Goal: Check status: Check status

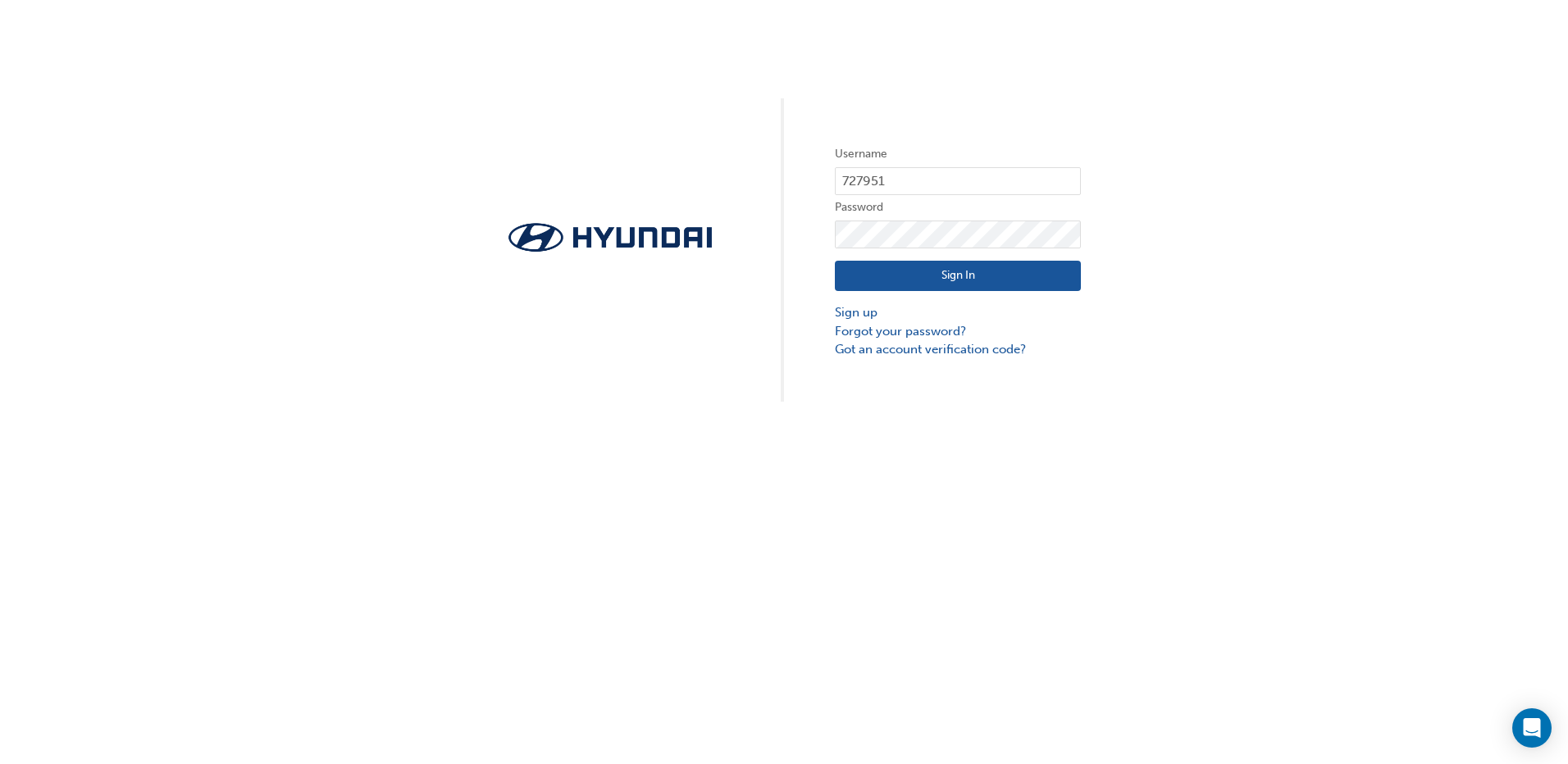
click at [890, 282] on button "Sign In" at bounding box center [957, 275] width 246 height 31
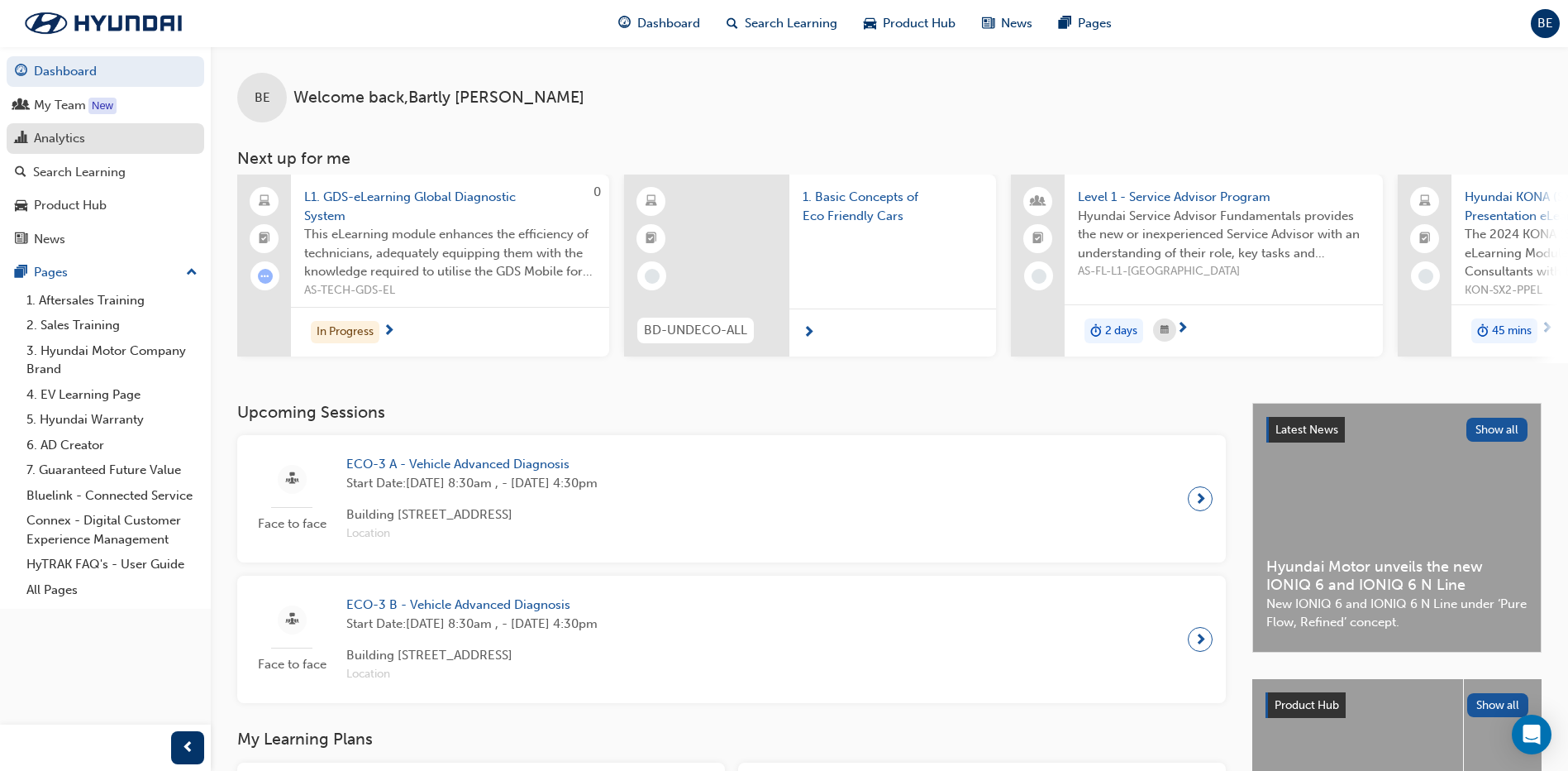
click at [71, 140] on div "Analytics" at bounding box center [59, 139] width 51 height 19
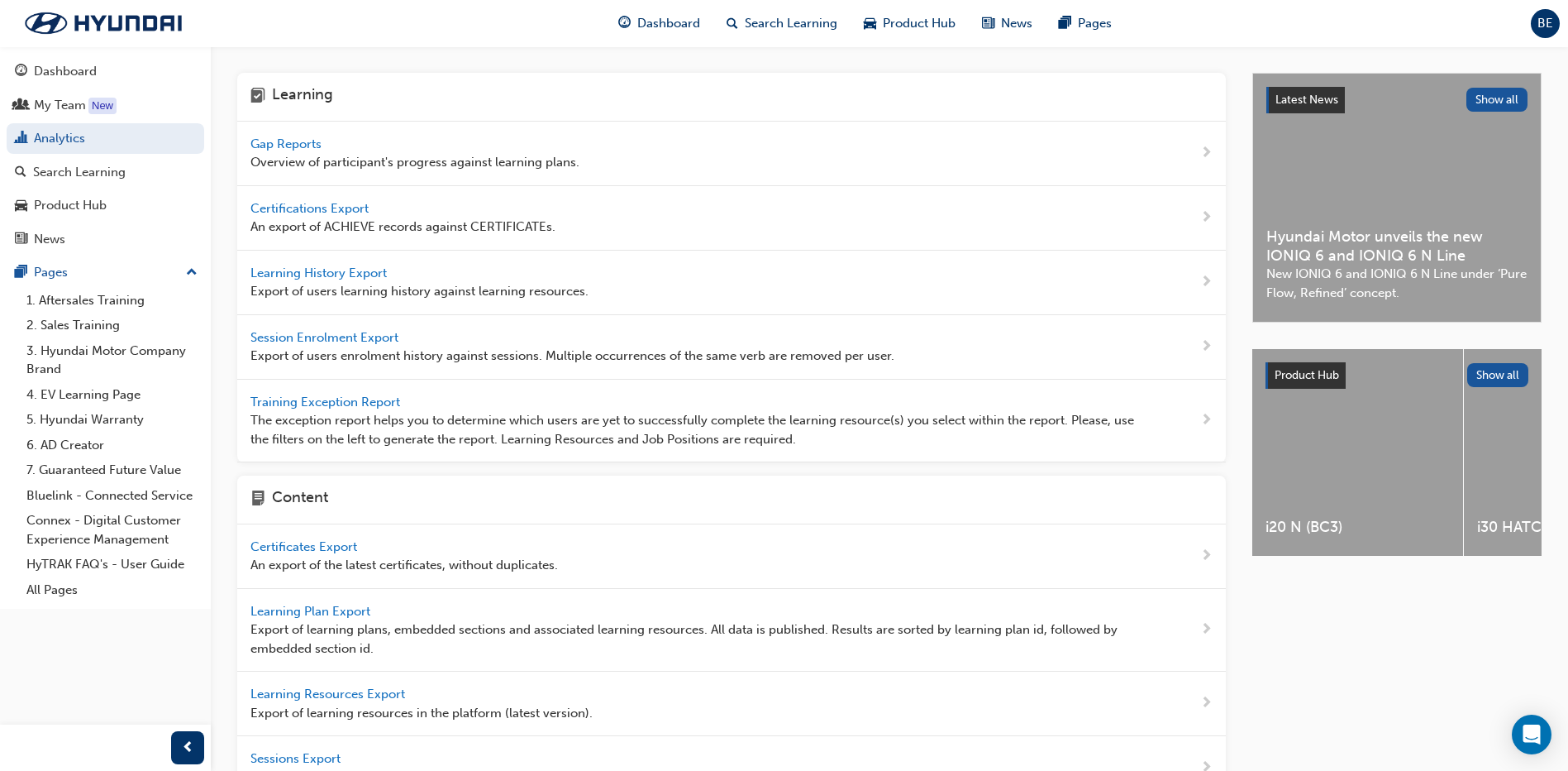
click at [270, 139] on span "Gap Reports" at bounding box center [287, 144] width 75 height 15
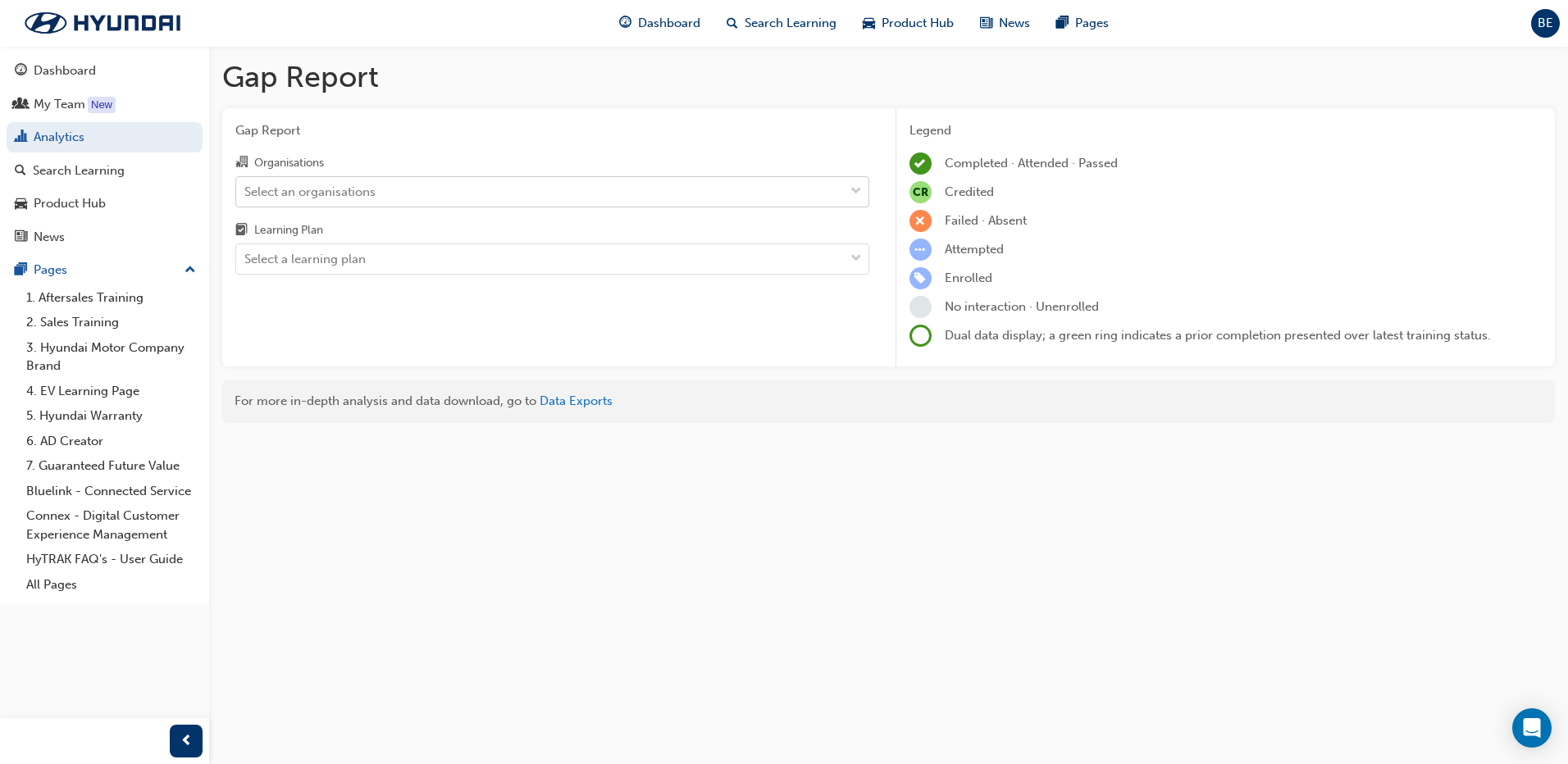
click at [306, 188] on div "Select an organisations" at bounding box center [310, 191] width 132 height 19
click at [246, 188] on input "Organisations Select an organisations" at bounding box center [245, 191] width 2 height 14
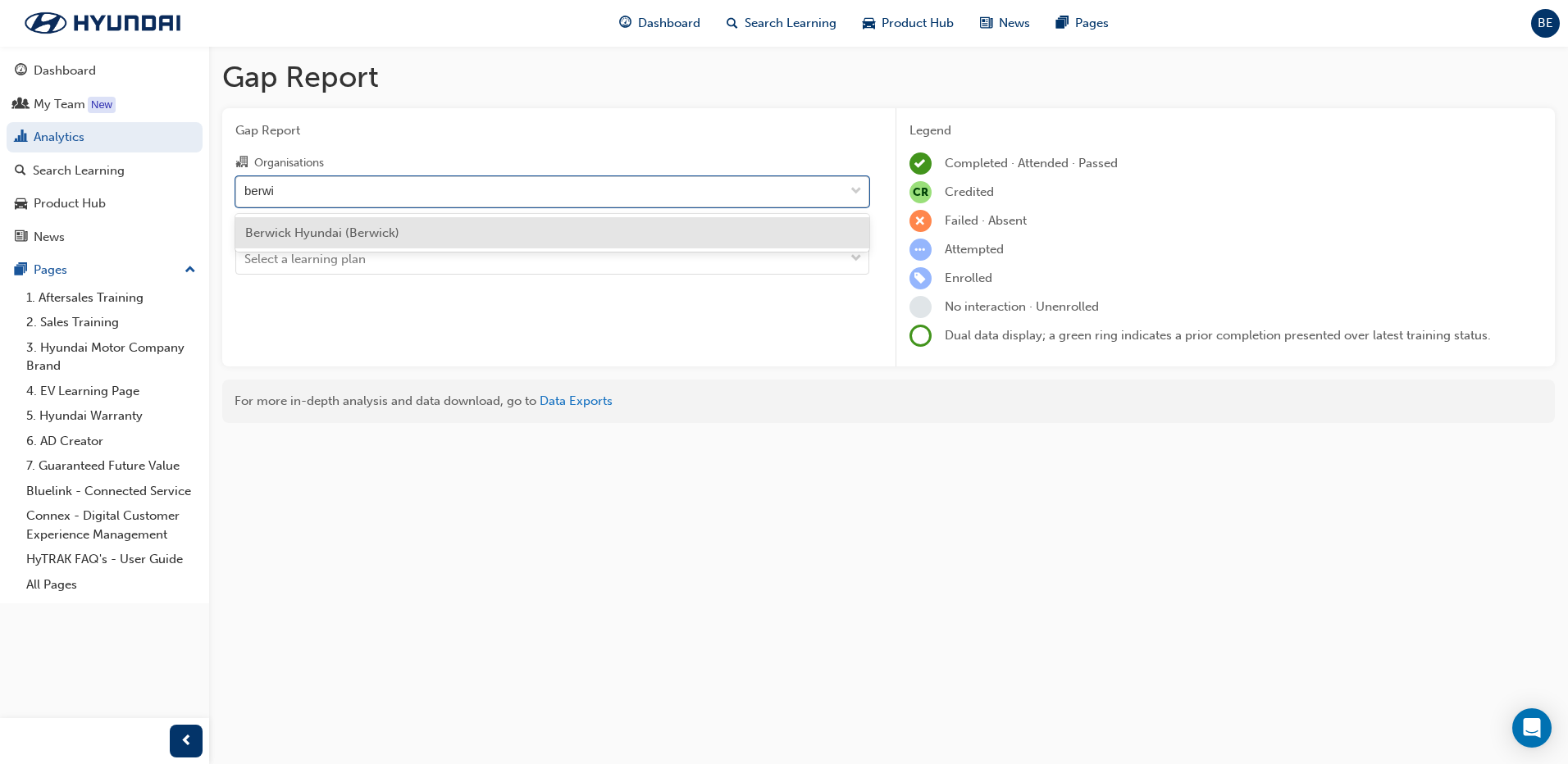
type input "berwic"
click at [306, 227] on span "Berwick Hyundai (Berwick)" at bounding box center [321, 233] width 154 height 15
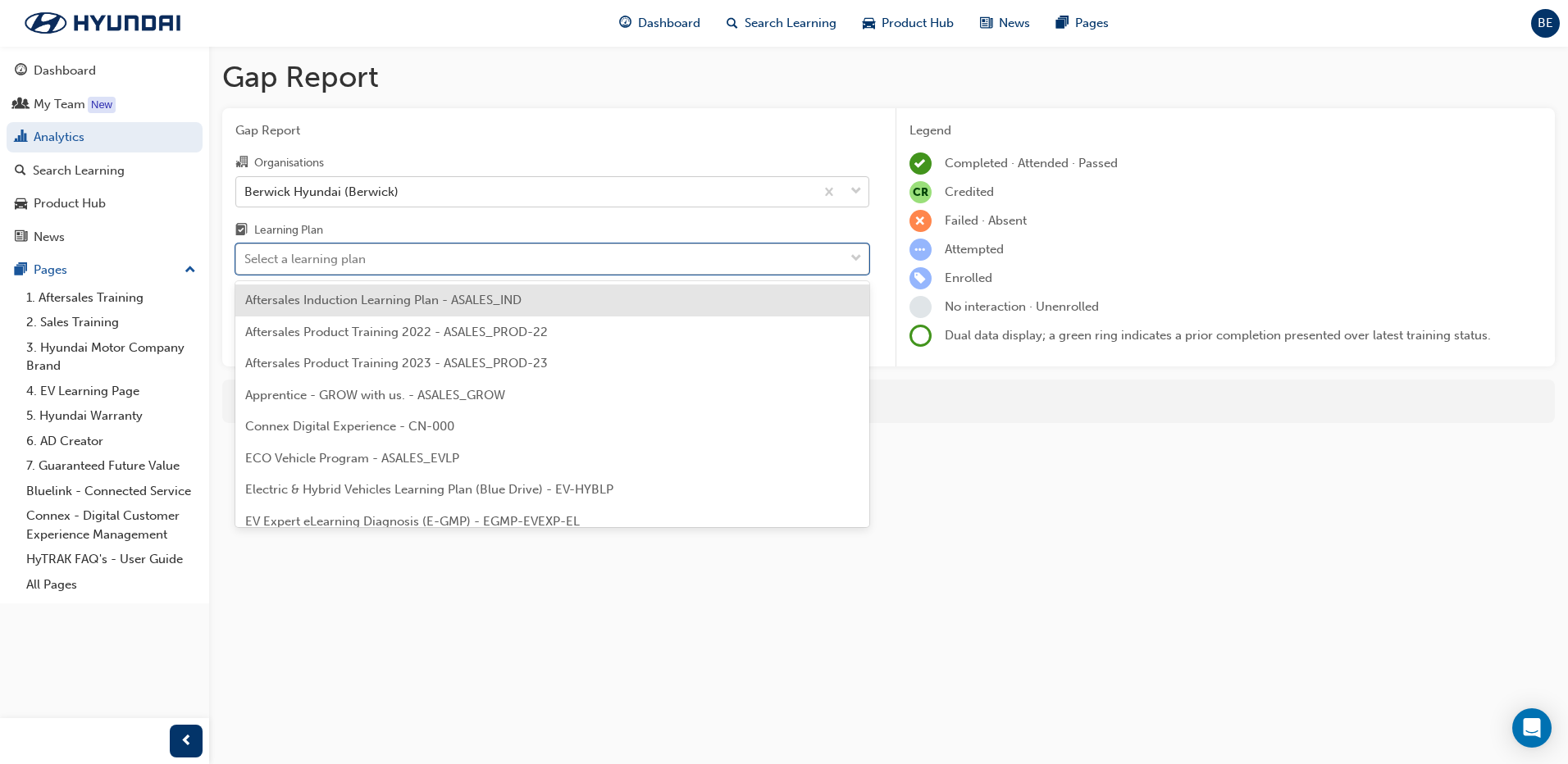
click at [321, 270] on div "Select a learning plan" at bounding box center [540, 259] width 608 height 28
click at [246, 265] on input "Learning Plan option Aftersales Induction Learning Plan - ASALES_IND focused, 1…" at bounding box center [245, 258] width 2 height 14
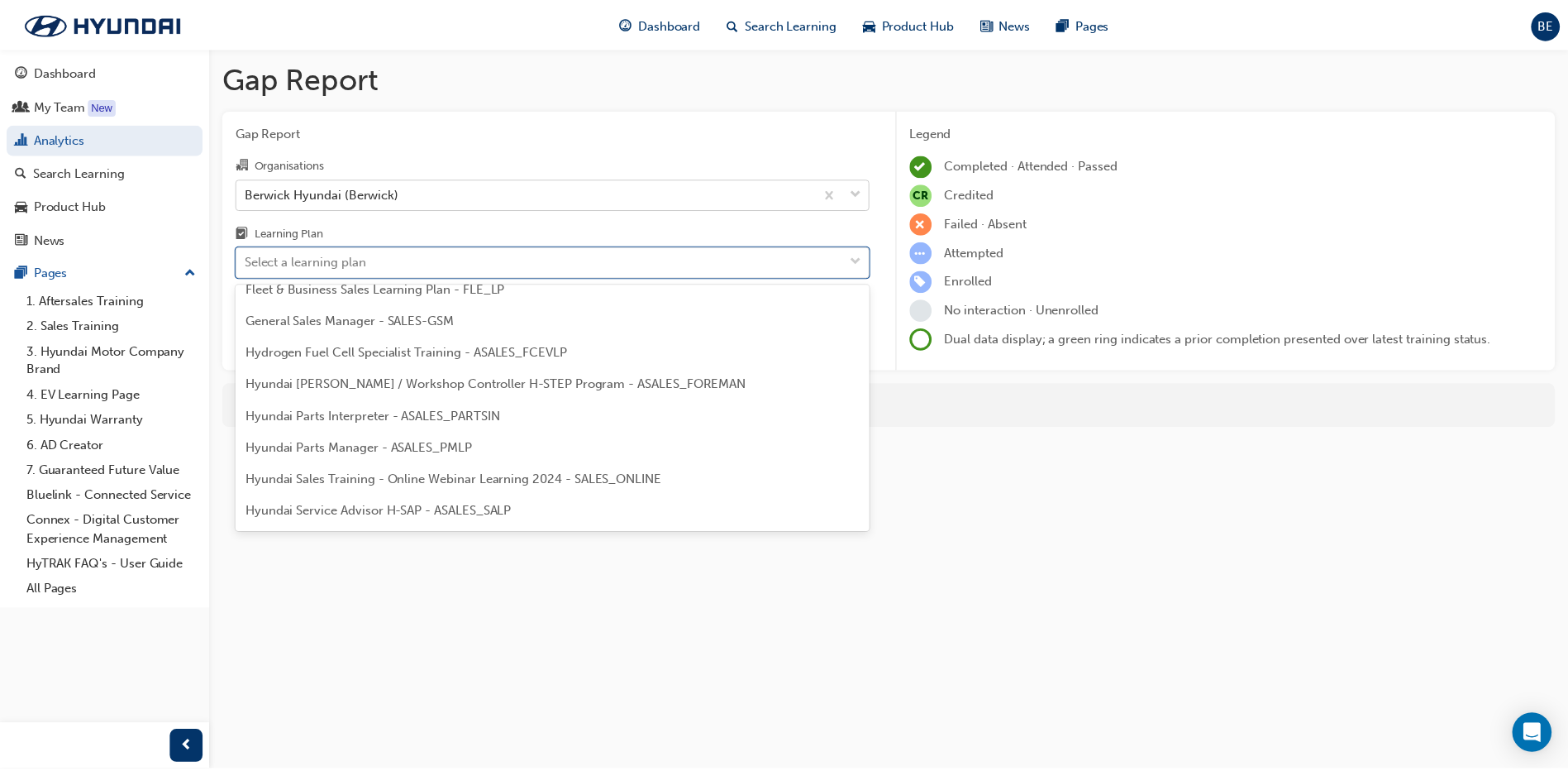
scroll to position [331, 0]
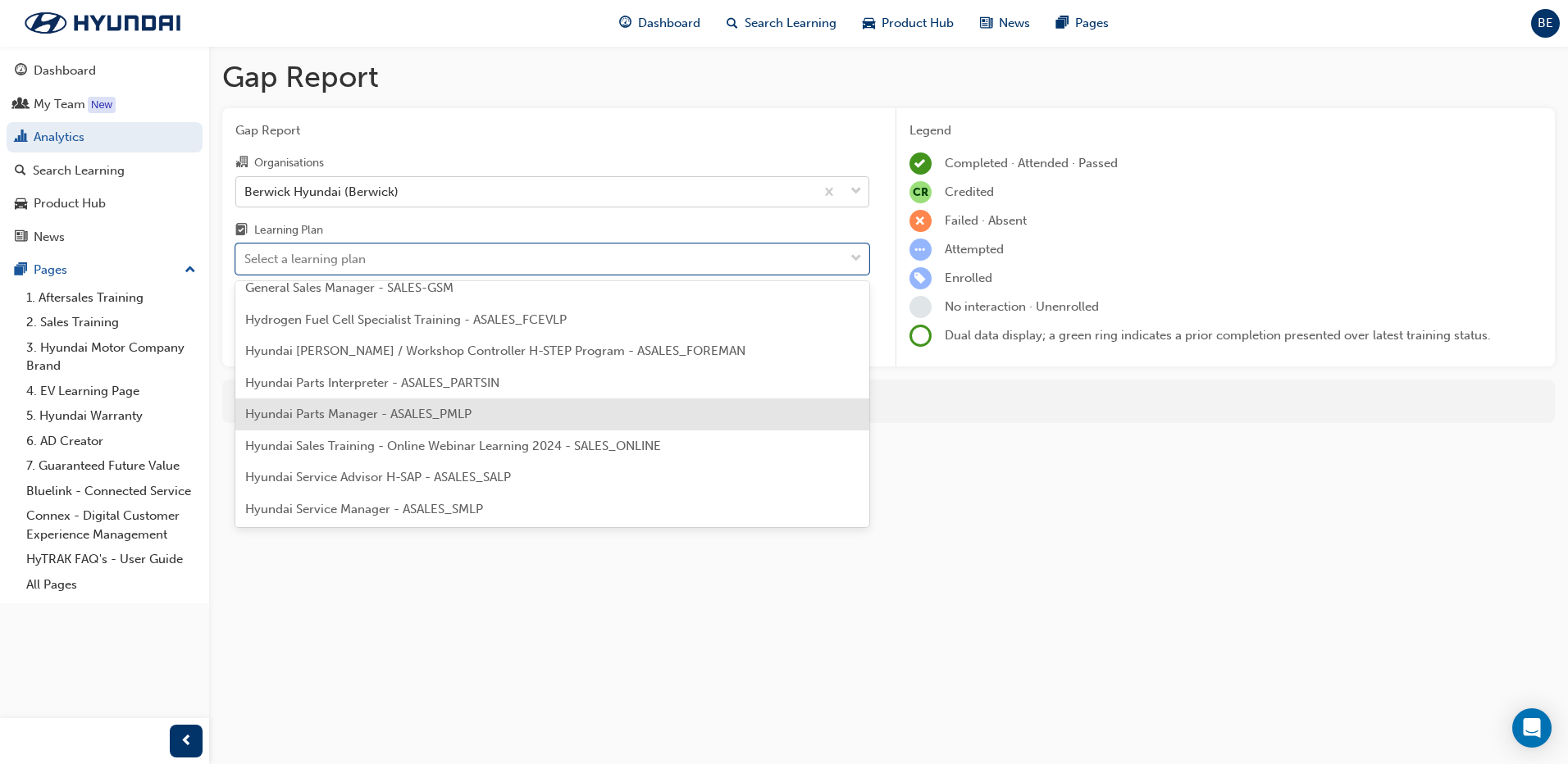
click at [396, 414] on span "Hyundai Parts Manager - ASALES_PMLP" at bounding box center [358, 414] width 226 height 15
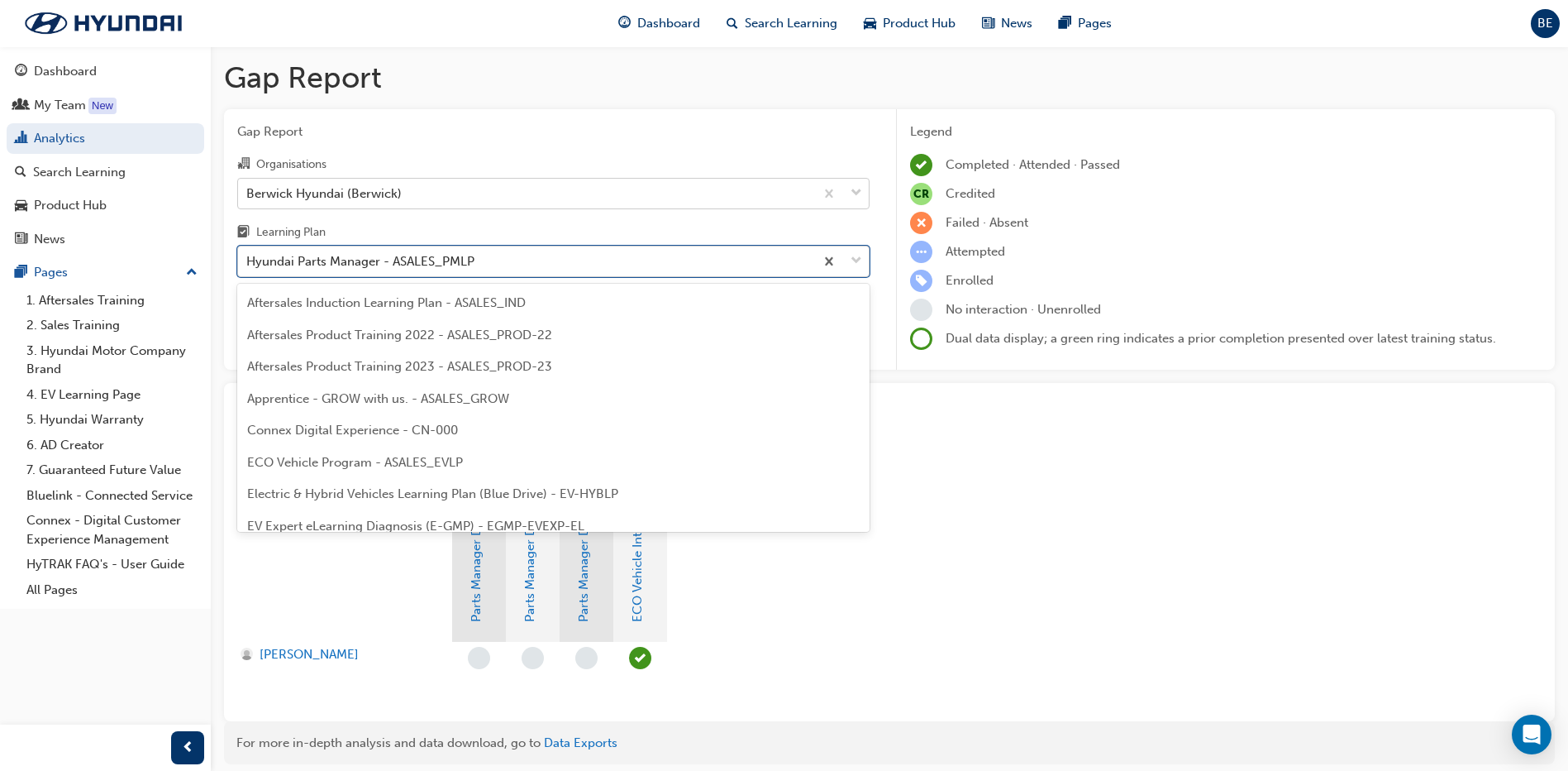
click at [575, 258] on div "Hyundai Parts Manager - ASALES_PMLP" at bounding box center [526, 261] width 576 height 29
click at [248, 258] on input "Learning Plan option Hyundai Parts Manager - ASALES_PMLP, selected. option Hyun…" at bounding box center [247, 260] width 2 height 14
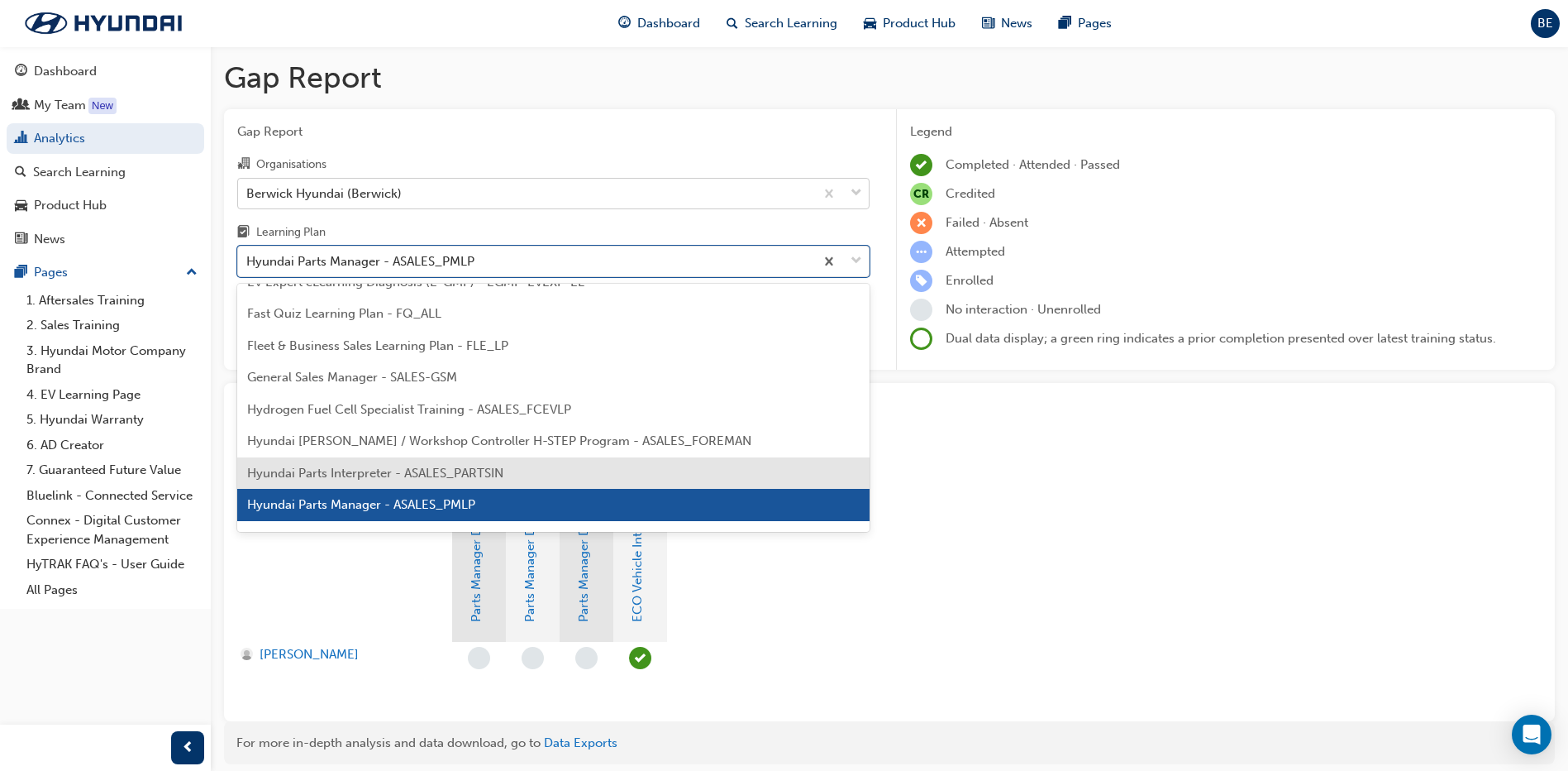
click at [577, 470] on div "Hyundai Parts Interpreter - ASALES_PARTSIN" at bounding box center [553, 474] width 632 height 32
